Goal: Information Seeking & Learning: Understand process/instructions

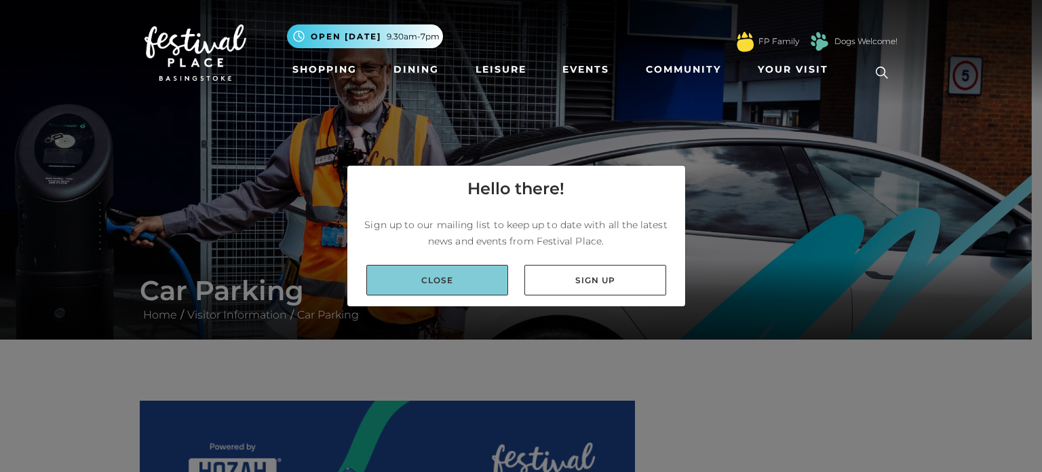
click at [465, 280] on link "Close" at bounding box center [437, 280] width 142 height 31
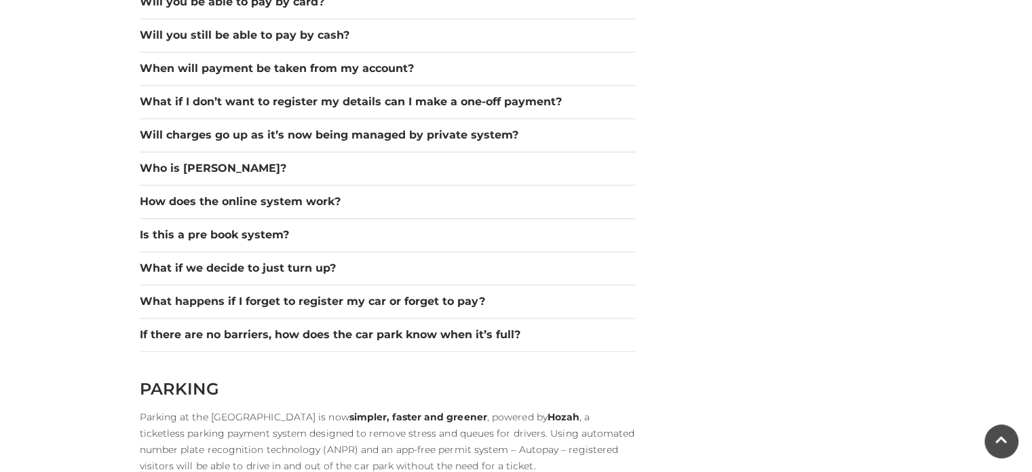
scroll to position [2035, 0]
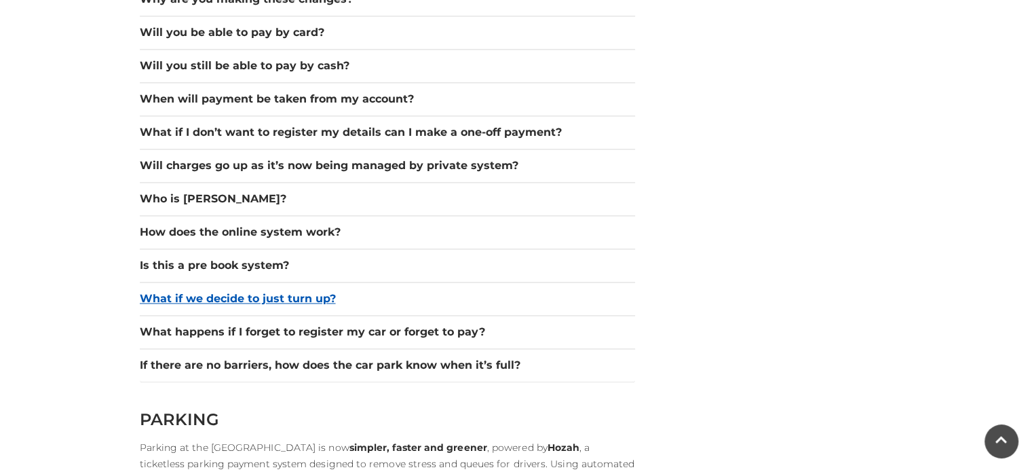
click at [185, 296] on button "What if we decide to just turn up?" at bounding box center [387, 298] width 495 height 16
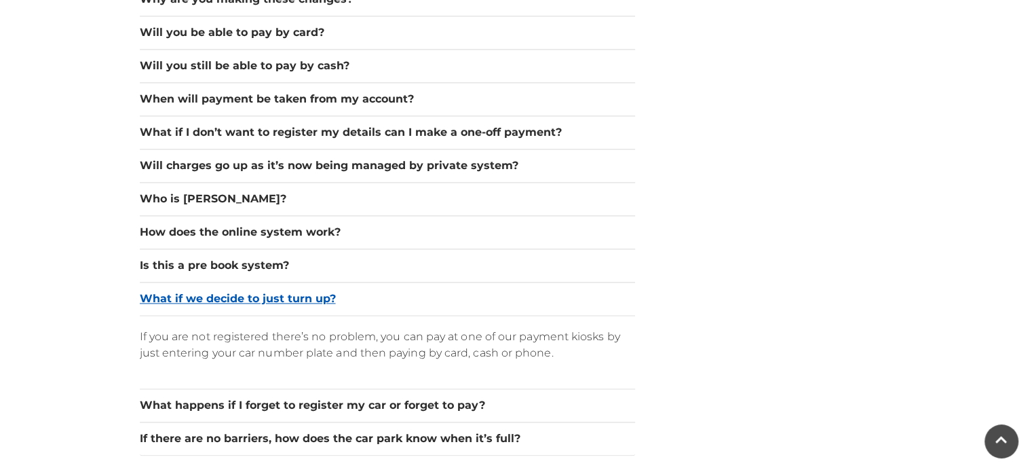
click at [185, 296] on button "What if we decide to just turn up?" at bounding box center [387, 298] width 495 height 16
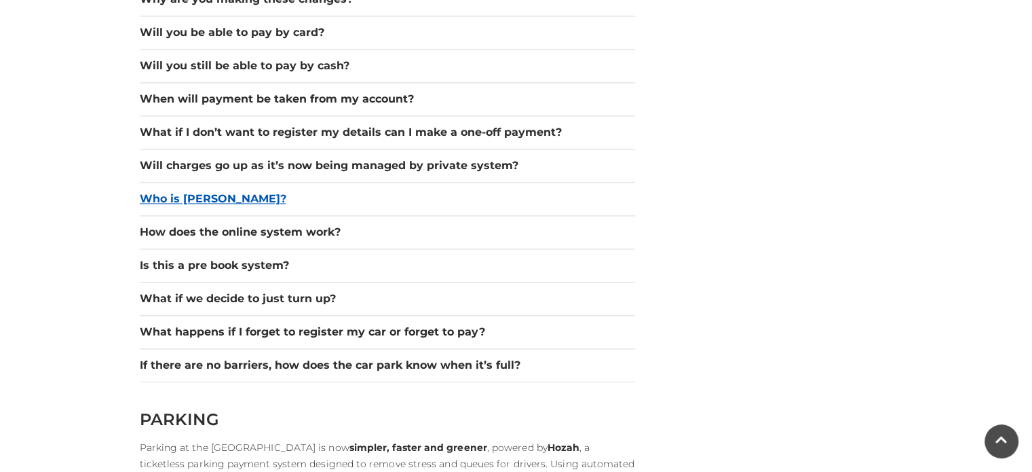
click at [159, 202] on button "Who is [PERSON_NAME]?" at bounding box center [387, 199] width 495 height 16
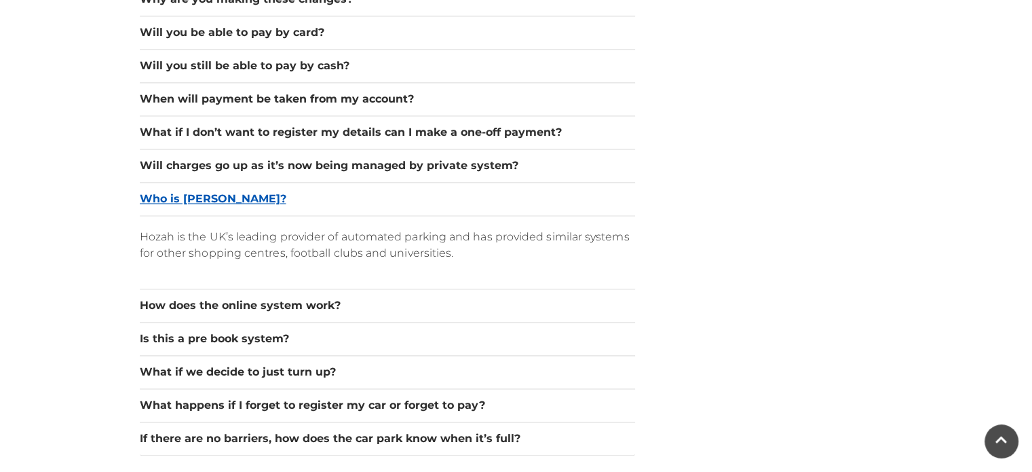
click at [159, 202] on button "Who is [PERSON_NAME]?" at bounding box center [387, 199] width 495 height 16
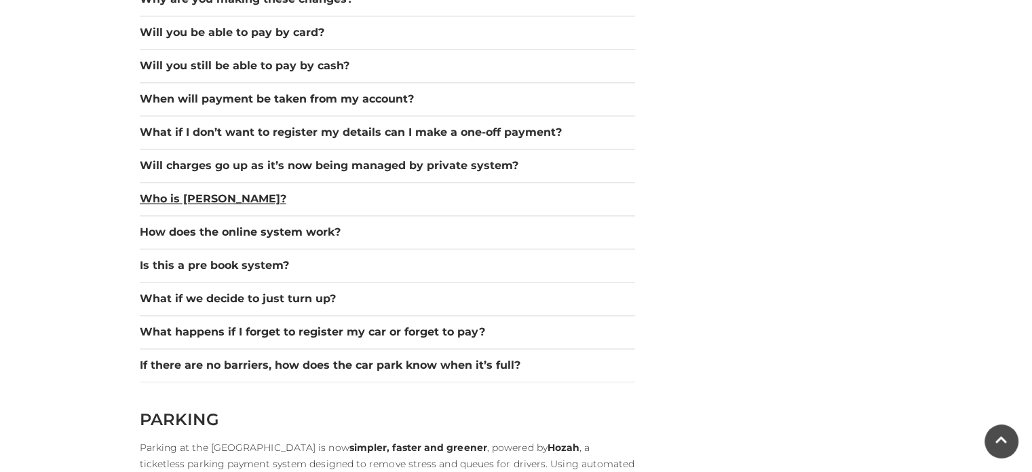
scroll to position [1968, 0]
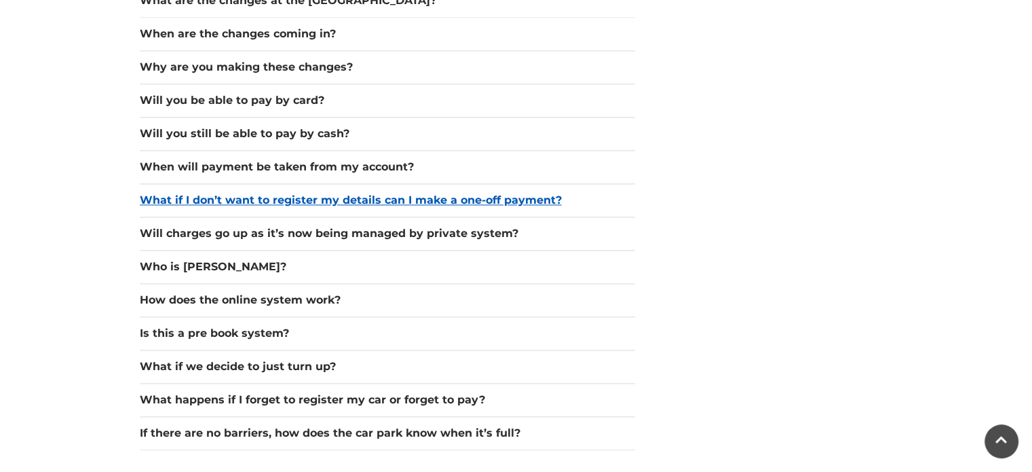
click at [217, 200] on button "What if I don’t want to register my details can I make a one-off payment?" at bounding box center [387, 200] width 495 height 16
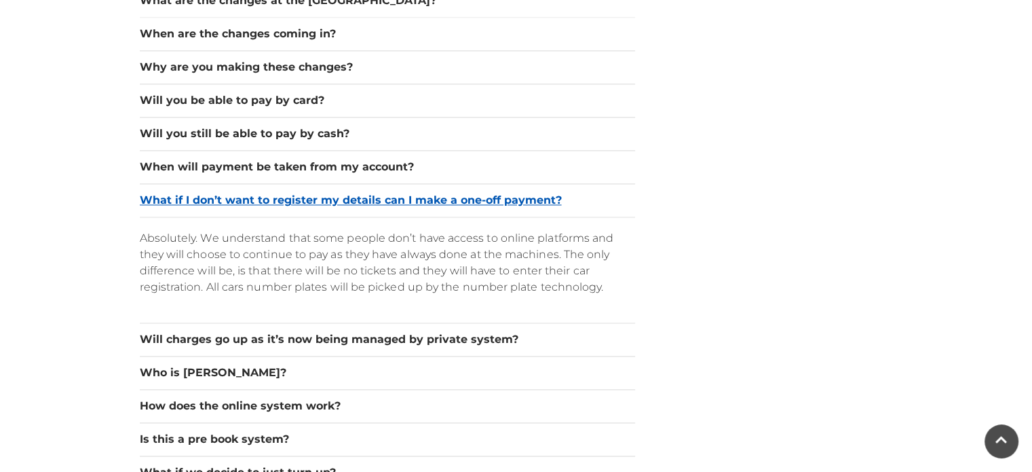
click at [217, 200] on button "What if I don’t want to register my details can I make a one-off payment?" at bounding box center [387, 200] width 495 height 16
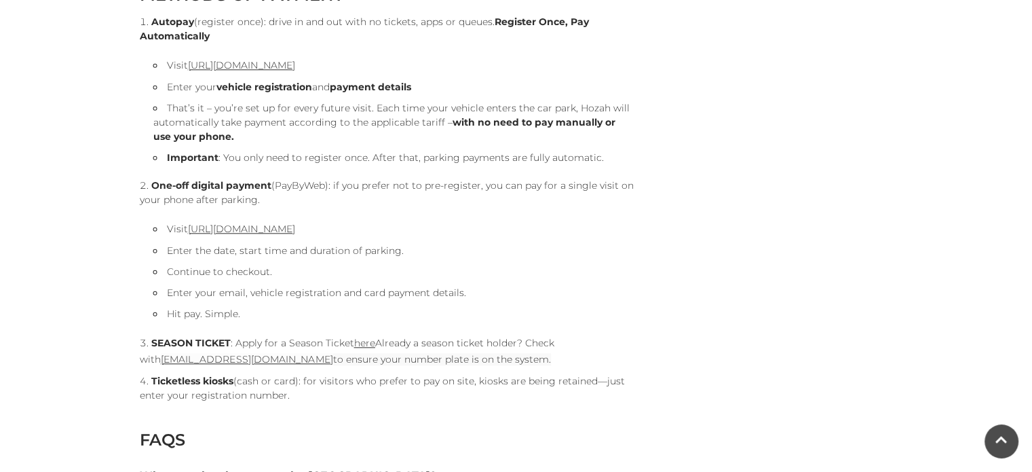
scroll to position [1425, 0]
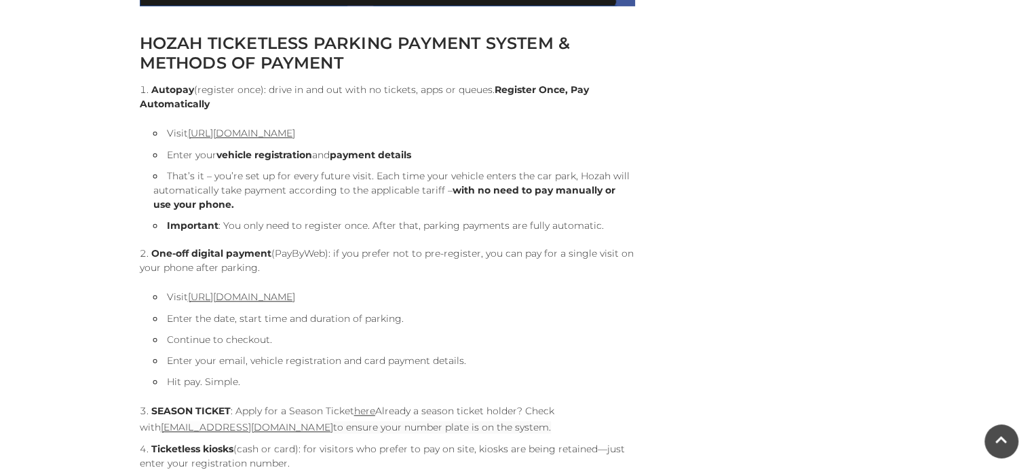
drag, startPoint x: 286, startPoint y: 267, endPoint x: 103, endPoint y: 248, distance: 183.5
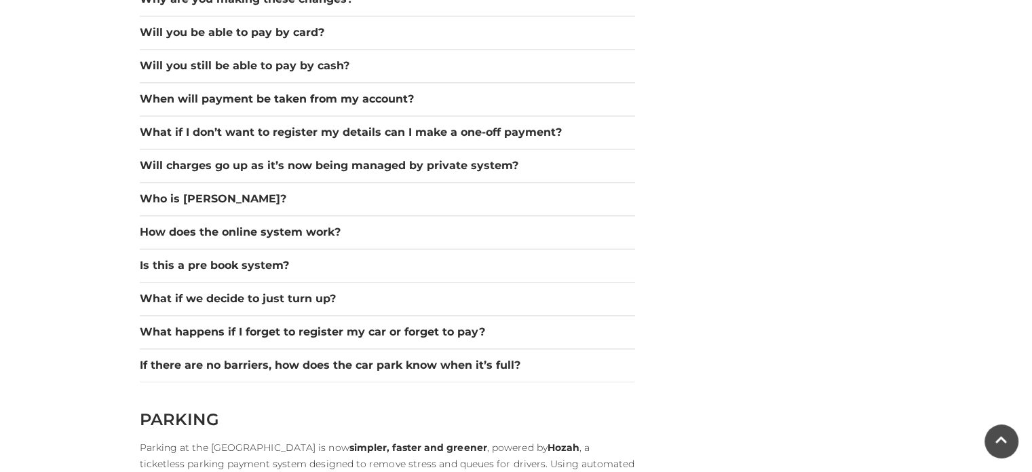
scroll to position [2307, 0]
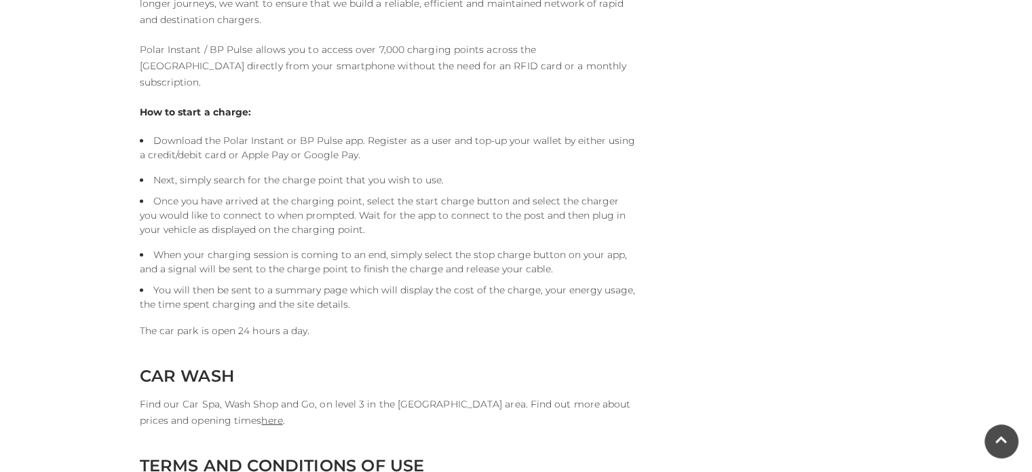
scroll to position [3104, 0]
